Goal: Browse casually

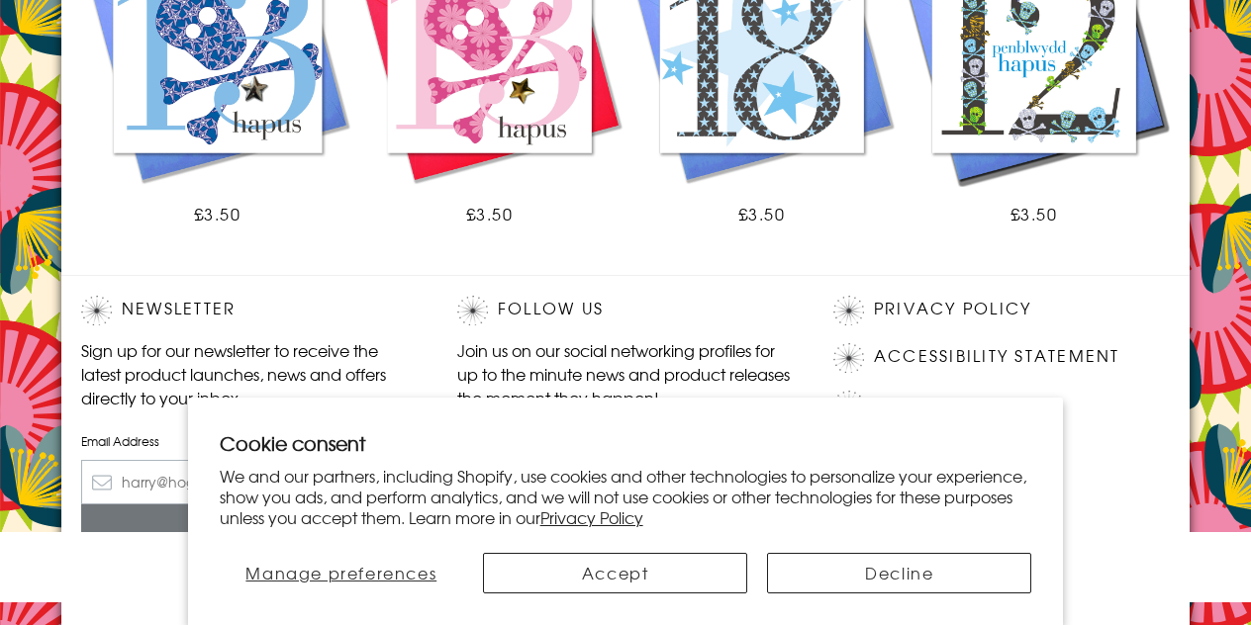
scroll to position [1406, 0]
